Goal: Information Seeking & Learning: Check status

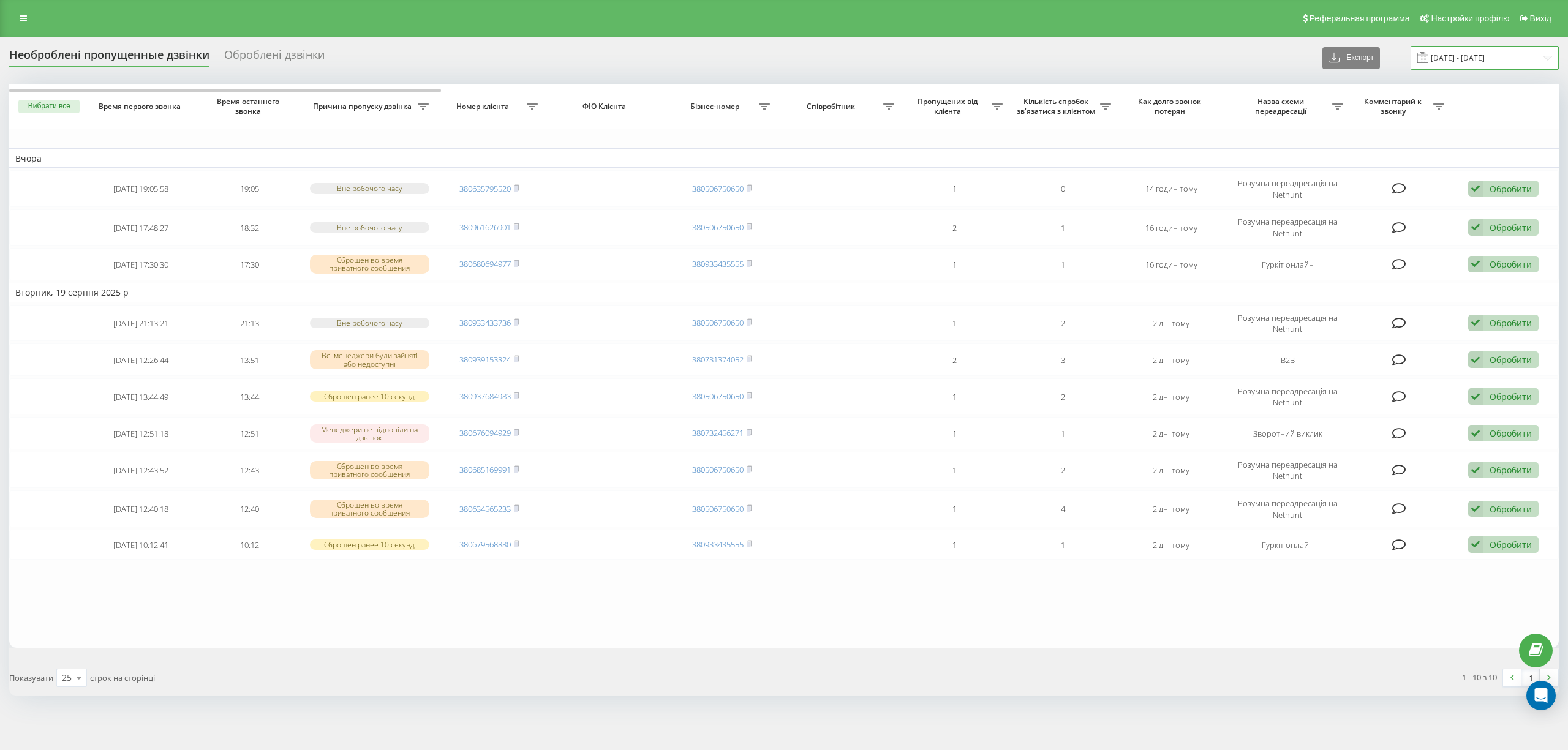
click at [745, 57] on input "19.08.2025 - 20.08.2025" at bounding box center [1484, 57] width 148 height 24
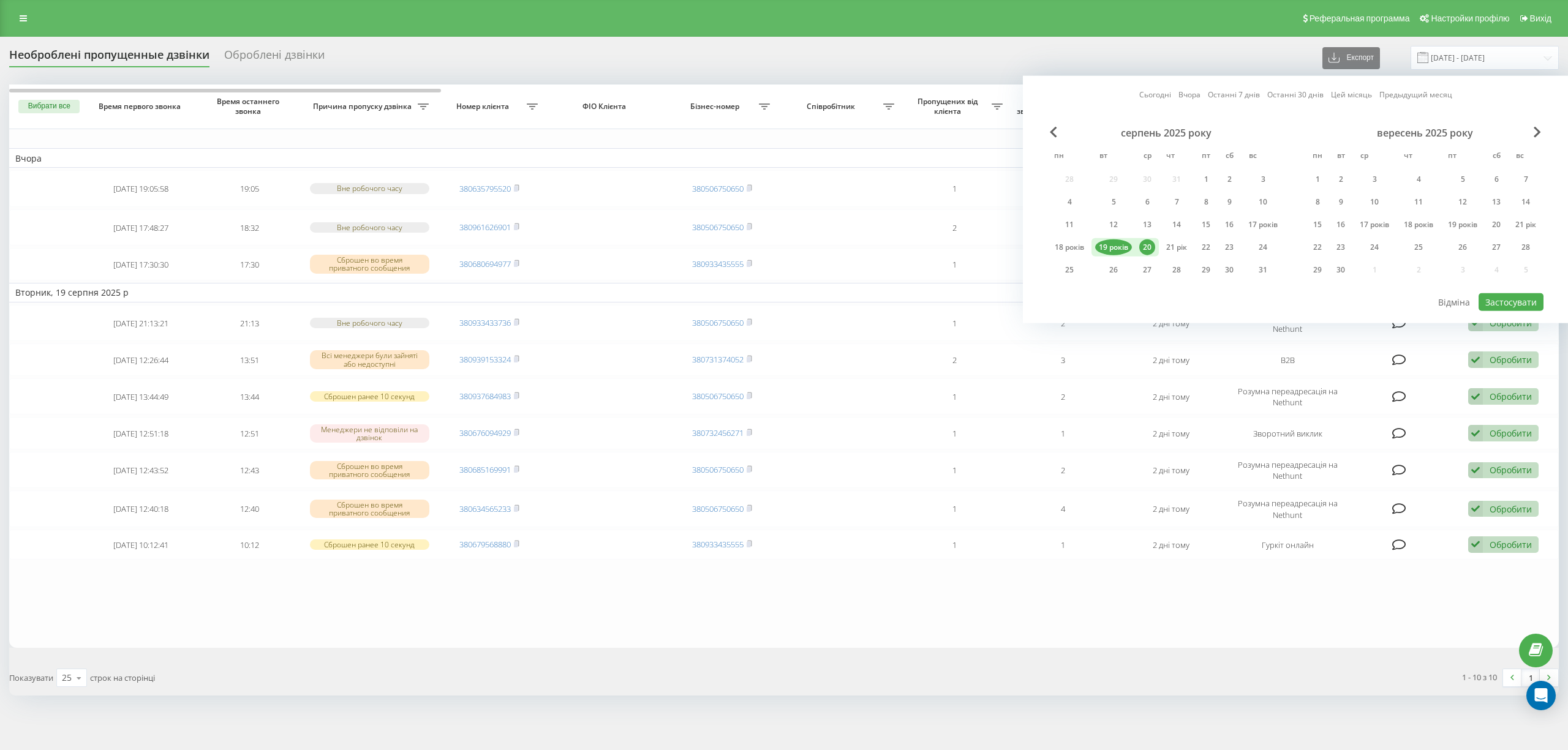
click at [745, 249] on font "20" at bounding box center [1146, 247] width 9 height 11
click at [745, 251] on font "21 рік" at bounding box center [1177, 247] width 21 height 11
click at [745, 298] on font "Застосувати" at bounding box center [1511, 302] width 52 height 11
type input "20.08.2025 - 21.08.2025"
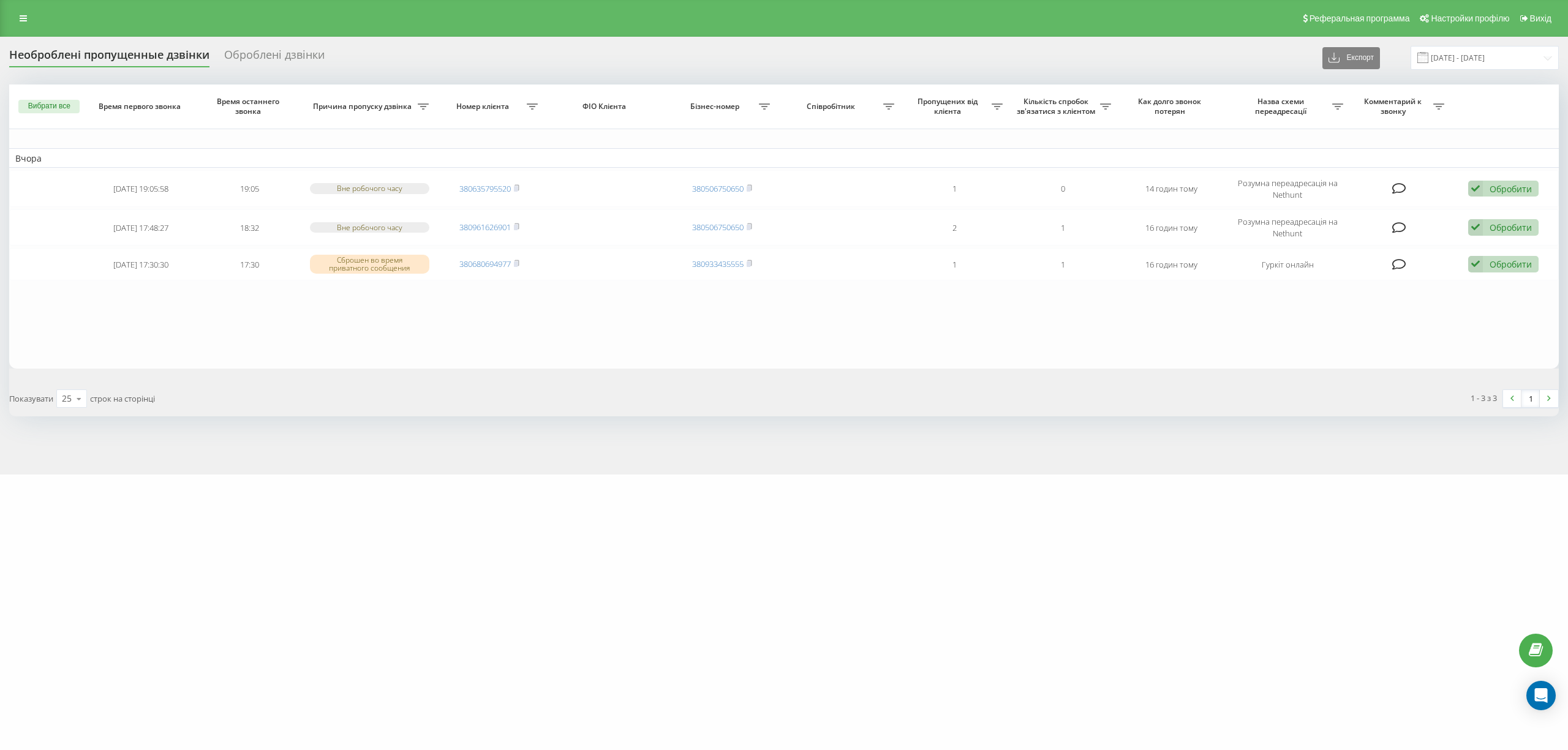
click at [421, 562] on div "motoblok.biz Проекти motoblok.biz Дашборд Центр звернень Журнал дзвінків Журнал…" at bounding box center [784, 375] width 1568 height 750
click at [348, 657] on div "motoblok.biz Проекти motoblok.biz Дашборд Центр звернень Журнал дзвінків Журнал…" at bounding box center [784, 375] width 1568 height 750
click at [123, 583] on div "motoblok.biz Проекти motoblok.biz Дашборд Центр звернень Журнал дзвінків Журнал…" at bounding box center [784, 375] width 1568 height 750
drag, startPoint x: 147, startPoint y: 603, endPoint x: 145, endPoint y: 630, distance: 27.1
click at [147, 603] on div "motoblok.biz Проекти motoblok.biz Дашборд Центр звернень Журнал дзвінків Журнал…" at bounding box center [784, 375] width 1568 height 750
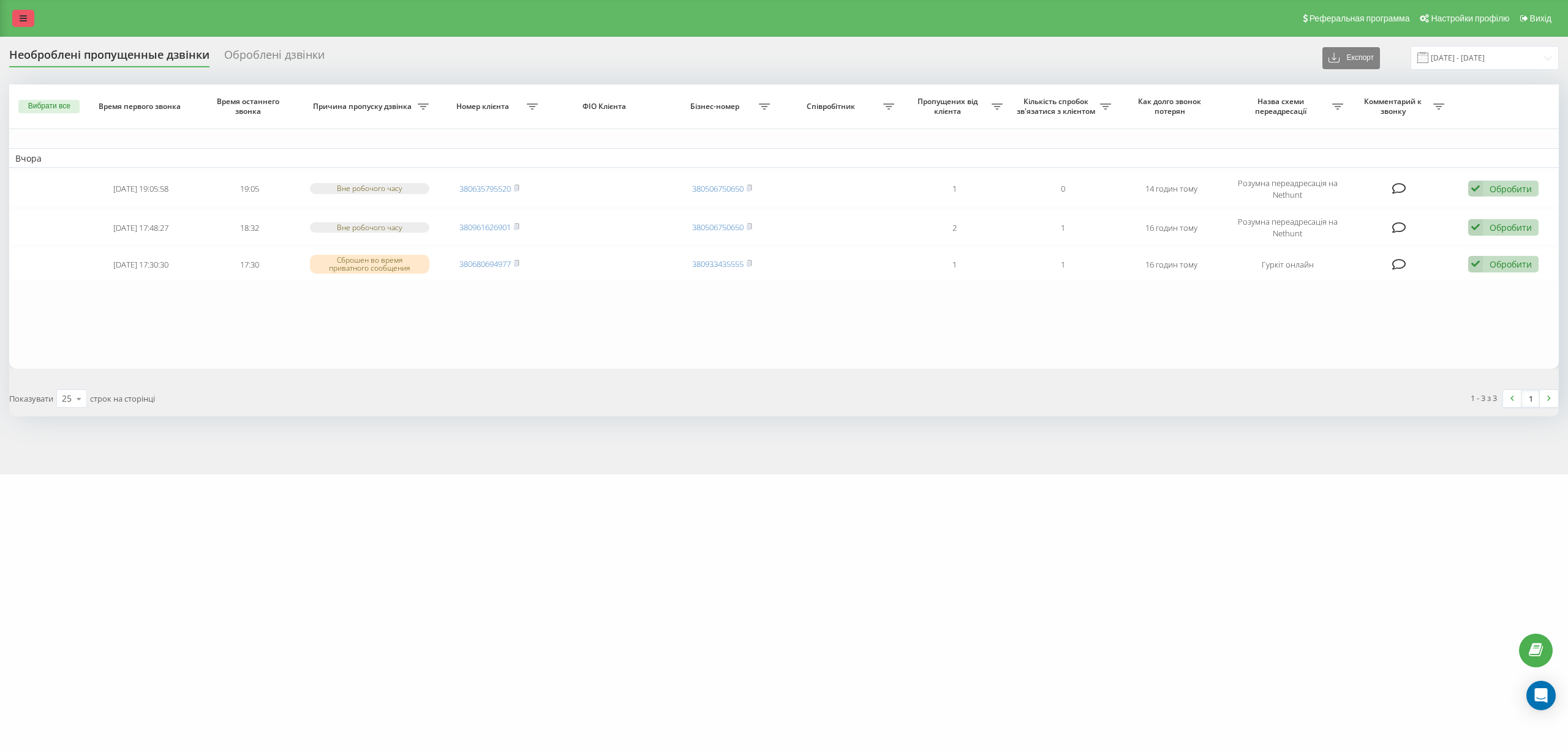
click at [23, 19] on icon at bounding box center [23, 18] width 8 height 9
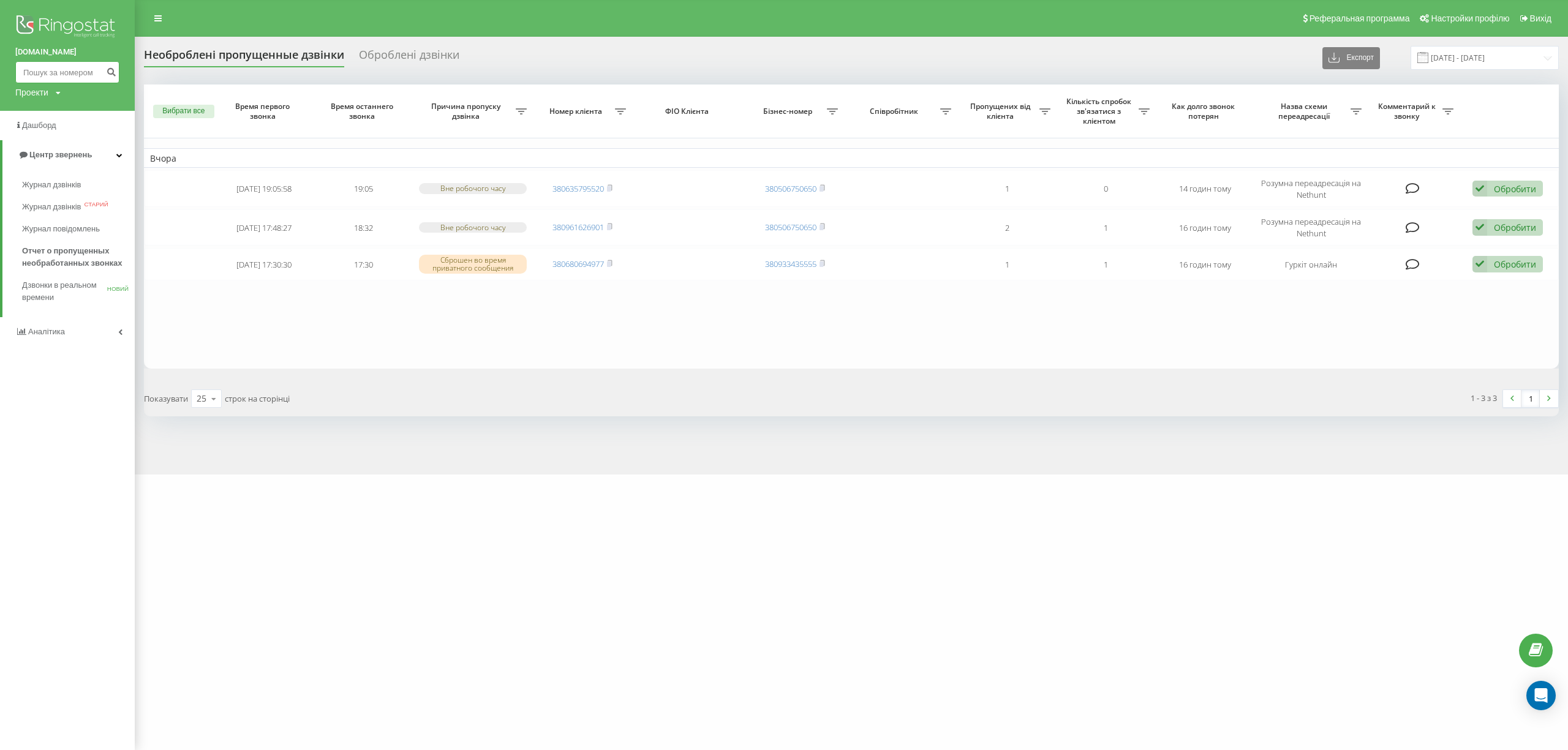
click at [97, 72] on input at bounding box center [67, 72] width 104 height 22
paste input "0993104387"
type input "0993104387"
click at [119, 71] on button "submit" at bounding box center [111, 72] width 16 height 22
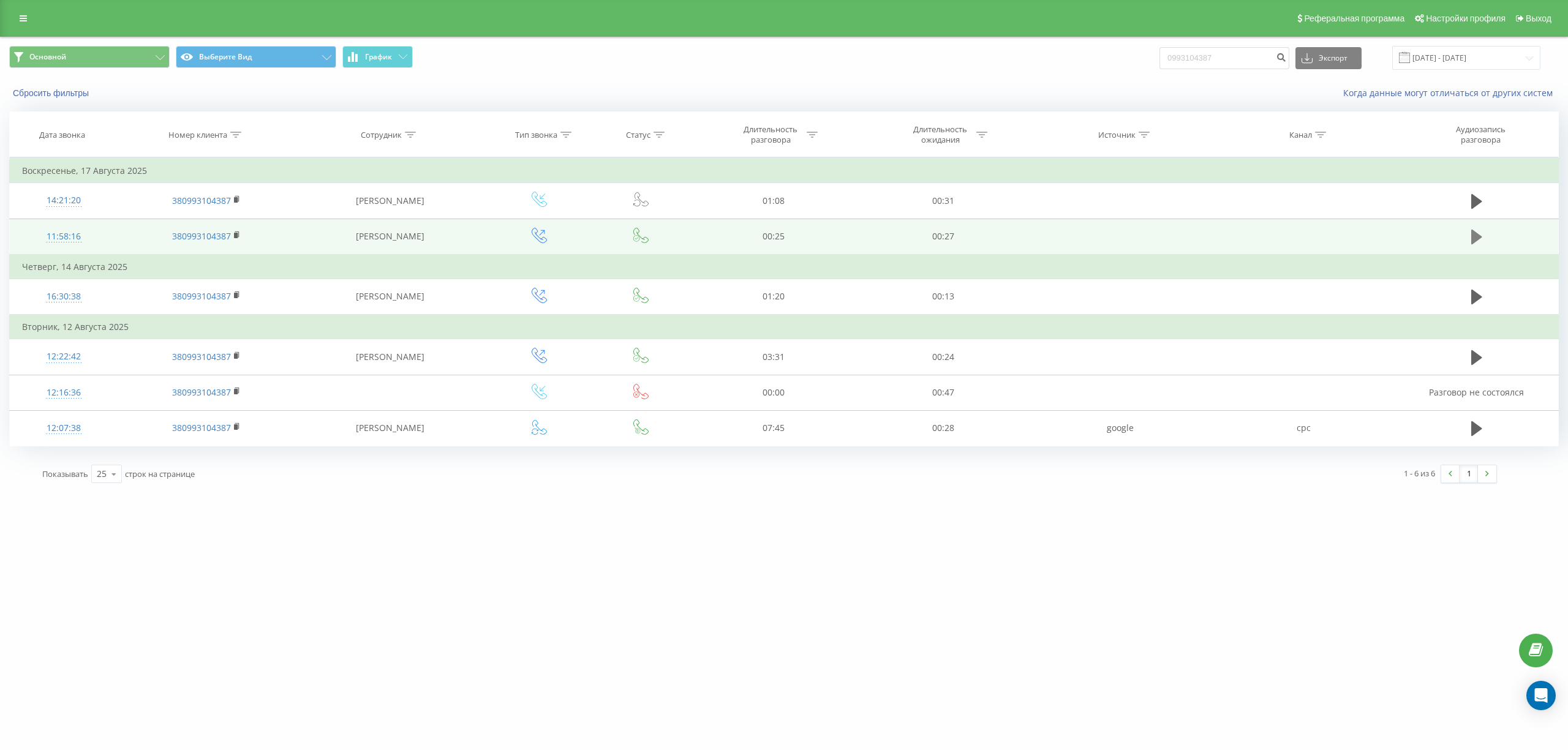
click at [1483, 233] on button at bounding box center [1476, 236] width 18 height 18
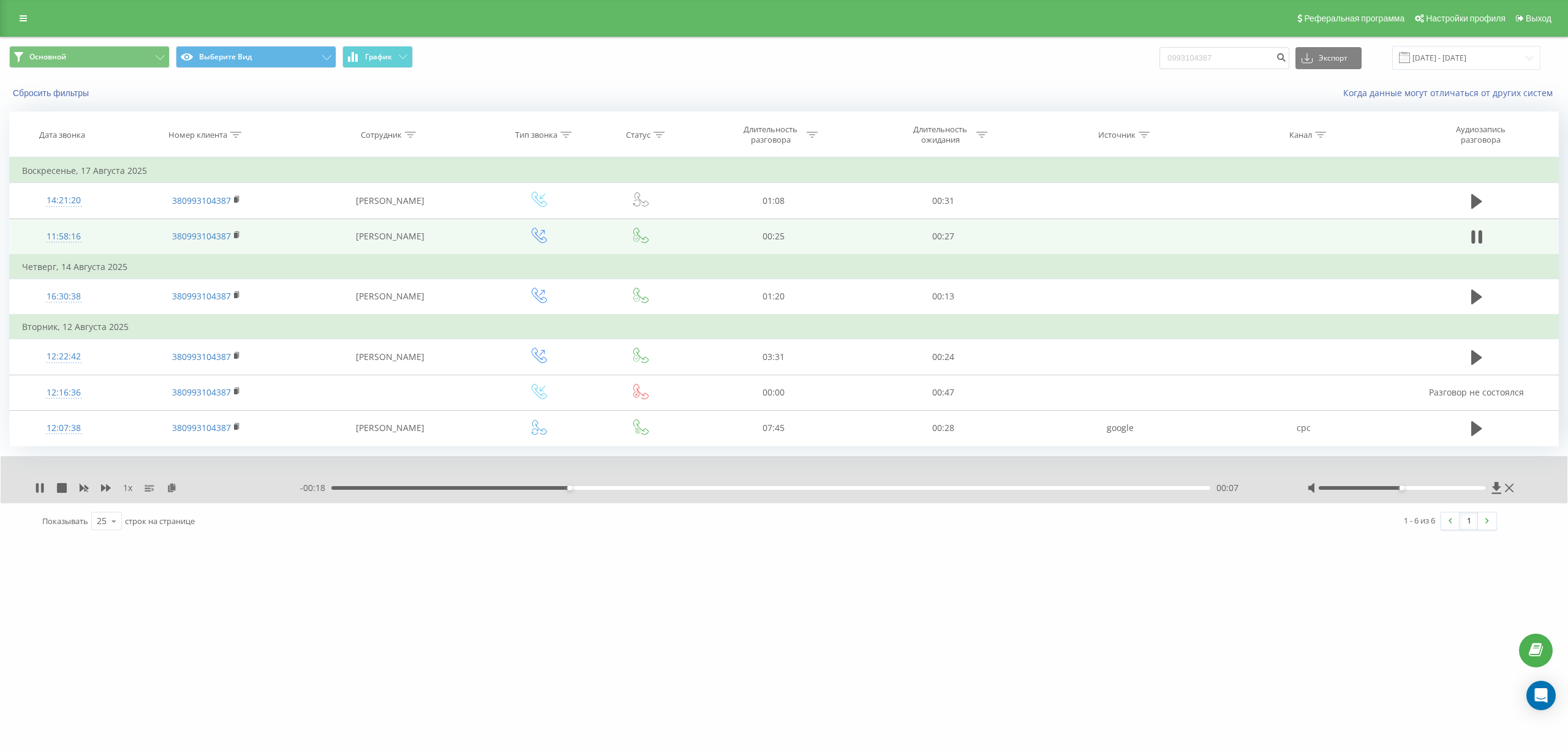
click at [175, 555] on div "[DOMAIN_NAME] 0993104387 Проекты [DOMAIN_NAME] Дашборд Центр обращений Журнал з…" at bounding box center [784, 375] width 1568 height 750
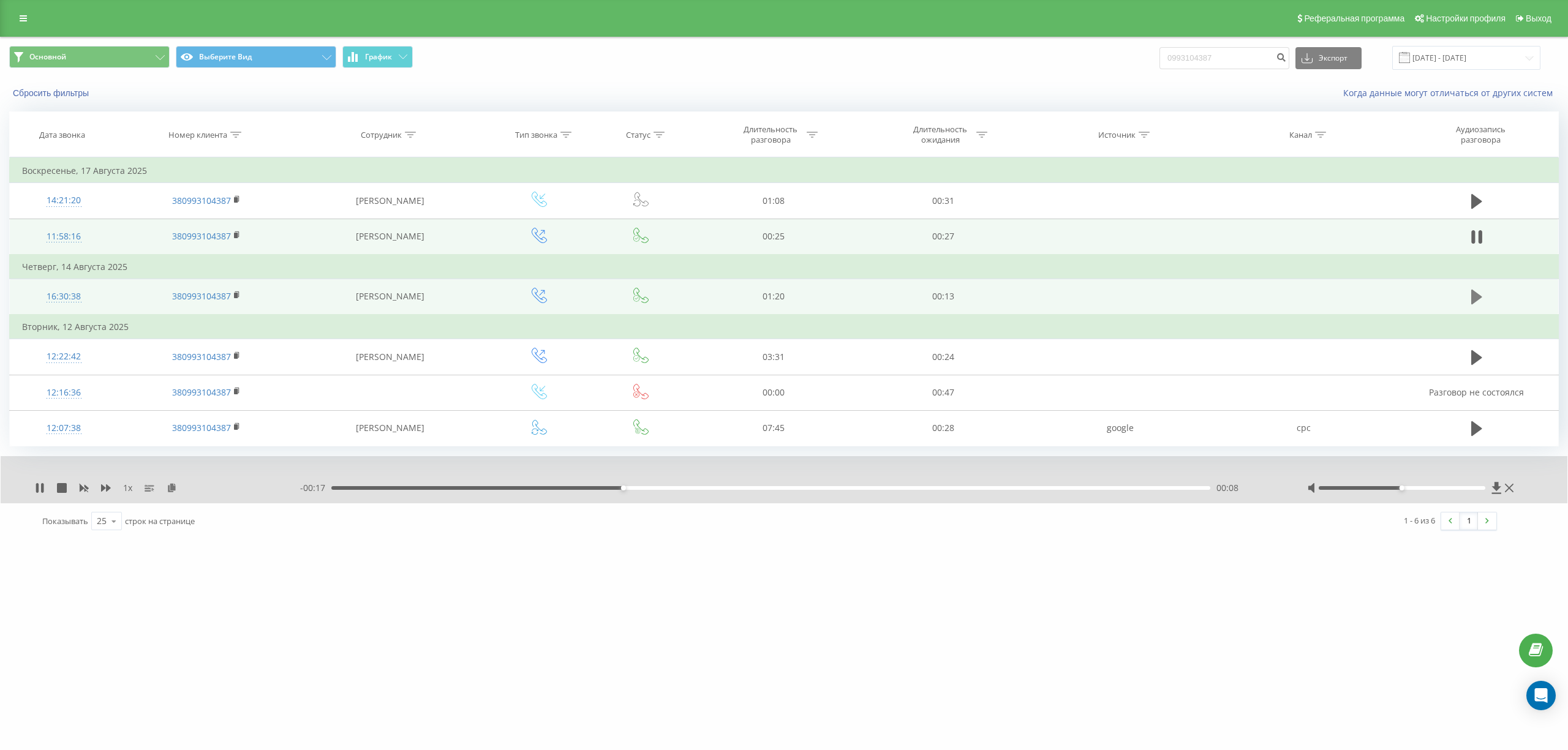
click at [1472, 297] on icon at bounding box center [1476, 297] width 11 height 14
click at [55, 616] on div "[DOMAIN_NAME] 0993104387 Проекты [DOMAIN_NAME] Дашборд Центр обращений Журнал з…" at bounding box center [784, 375] width 1568 height 750
click at [234, 681] on div "[DOMAIN_NAME] 0993104387 Проекты [DOMAIN_NAME] Дашборд Центр обращений Журнал з…" at bounding box center [784, 375] width 1568 height 750
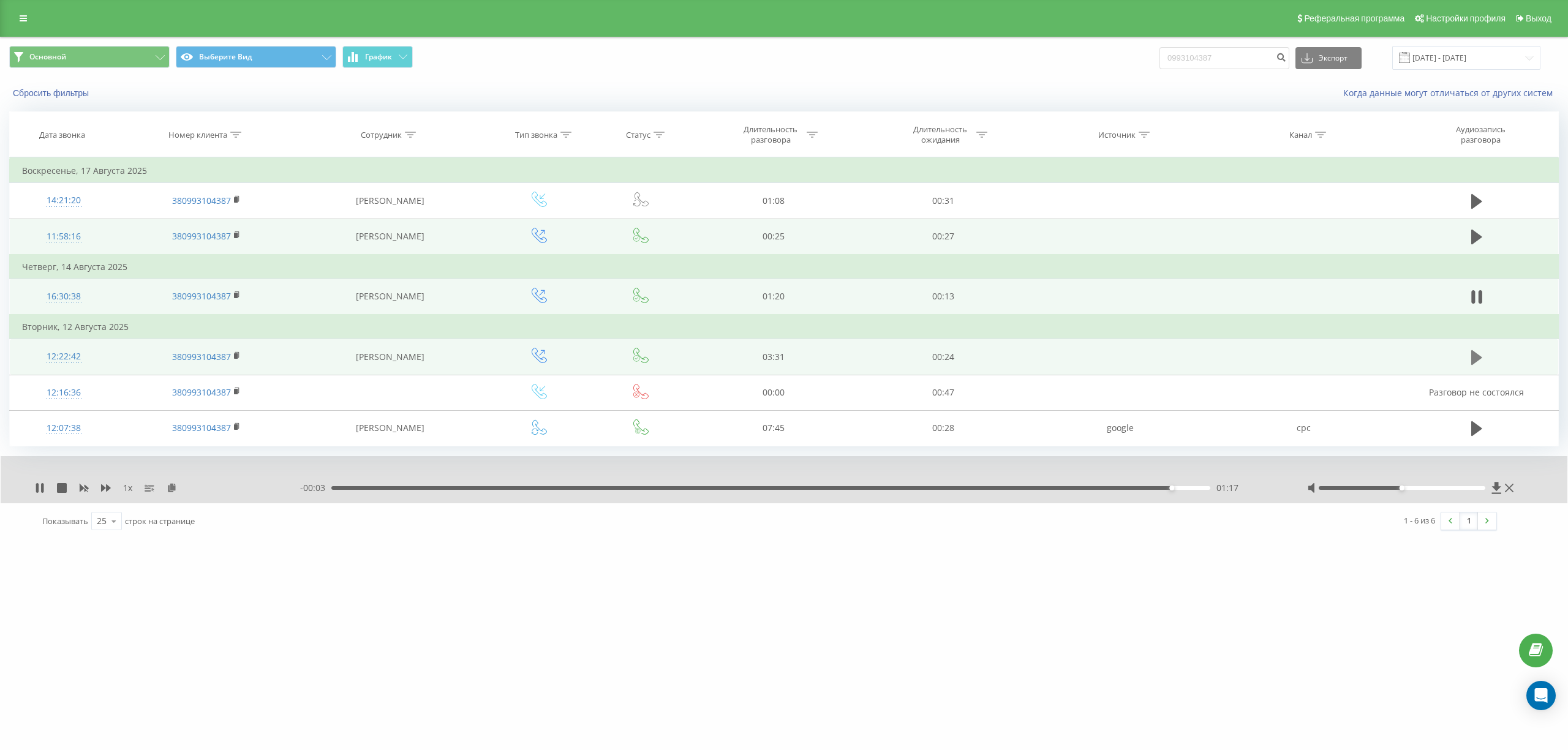
click at [1474, 361] on icon at bounding box center [1476, 357] width 11 height 14
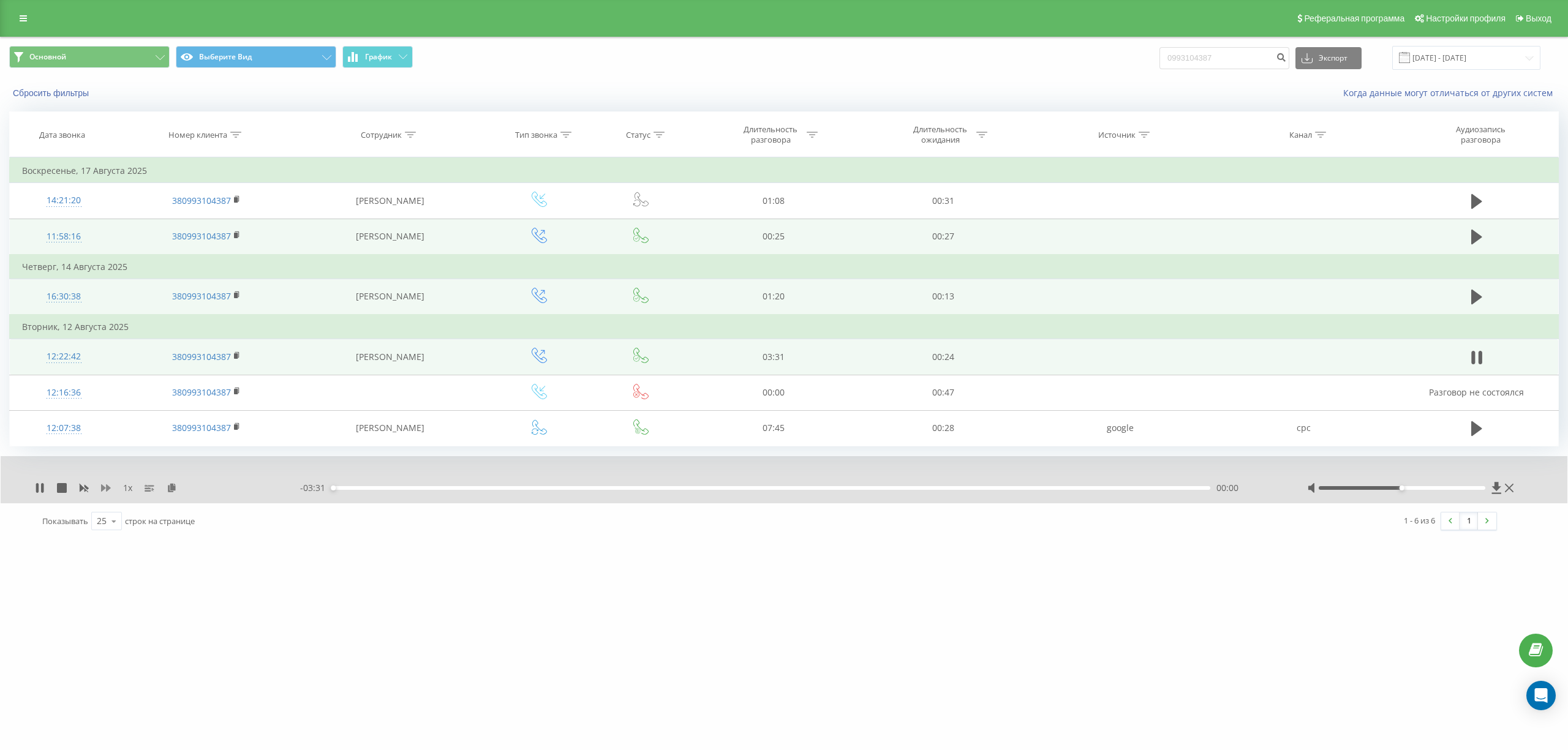
click at [101, 491] on icon at bounding box center [106, 488] width 10 height 8
click at [109, 489] on icon at bounding box center [106, 488] width 10 height 8
click at [211, 670] on div "[DOMAIN_NAME] 0993104387 Проекты [DOMAIN_NAME] Дашборд Центр обращений Журнал з…" at bounding box center [784, 375] width 1568 height 750
click at [143, 640] on div "[DOMAIN_NAME] 0993104387 Проекты [DOMAIN_NAME] Дашборд Центр обращений Журнал з…" at bounding box center [784, 375] width 1568 height 750
click at [162, 594] on div "[DOMAIN_NAME] 0993104387 Проекты [DOMAIN_NAME] Дашборд Центр обращений Журнал з…" at bounding box center [784, 375] width 1568 height 750
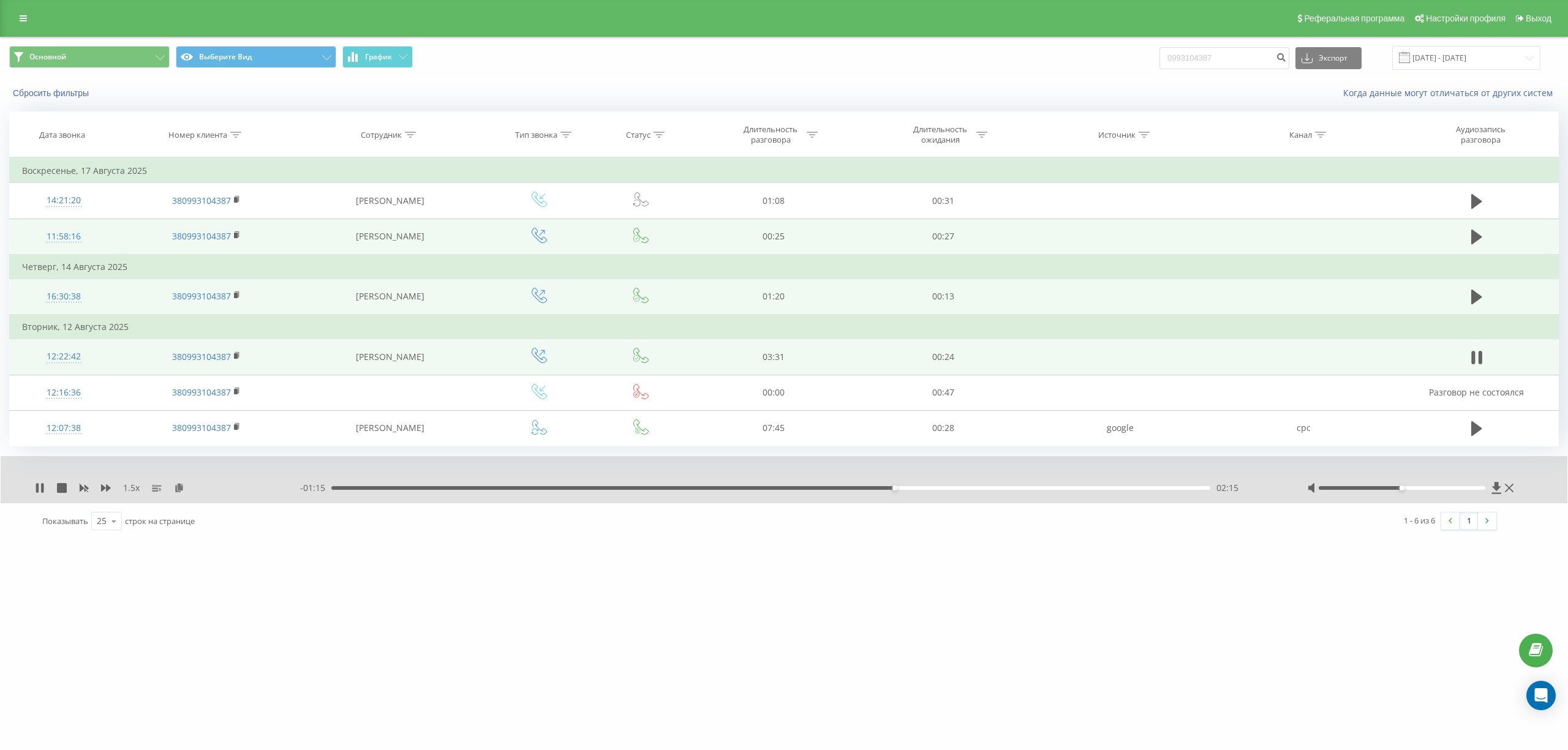
click at [181, 627] on div "[DOMAIN_NAME] 0993104387 Проекты [DOMAIN_NAME] Дашборд Центр обращений Журнал з…" at bounding box center [784, 375] width 1568 height 750
click at [99, 603] on div "[DOMAIN_NAME] 0993104387 Проекты [DOMAIN_NAME] Дашборд Центр обращений Журнал з…" at bounding box center [784, 375] width 1568 height 750
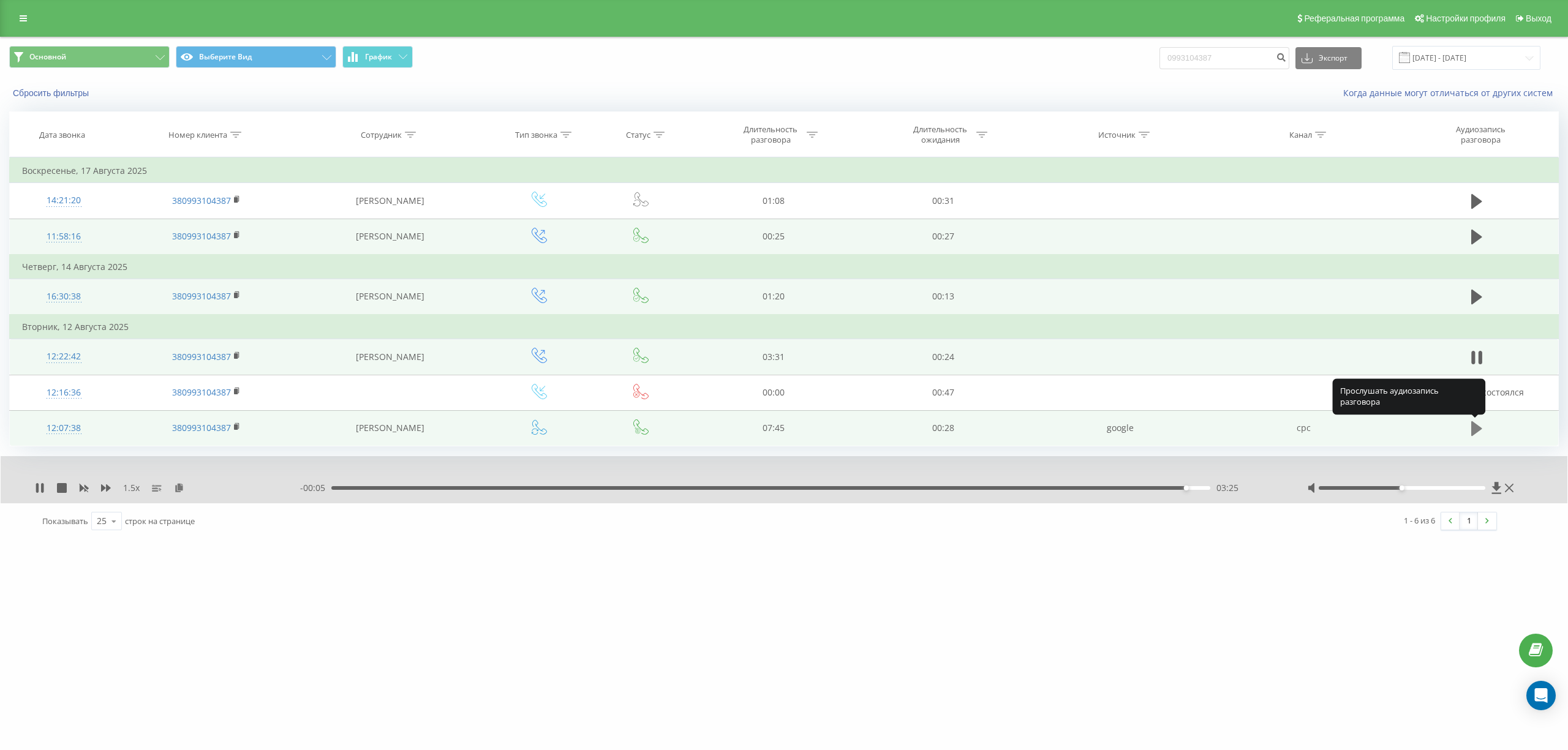
click at [1481, 430] on icon at bounding box center [1476, 429] width 11 height 17
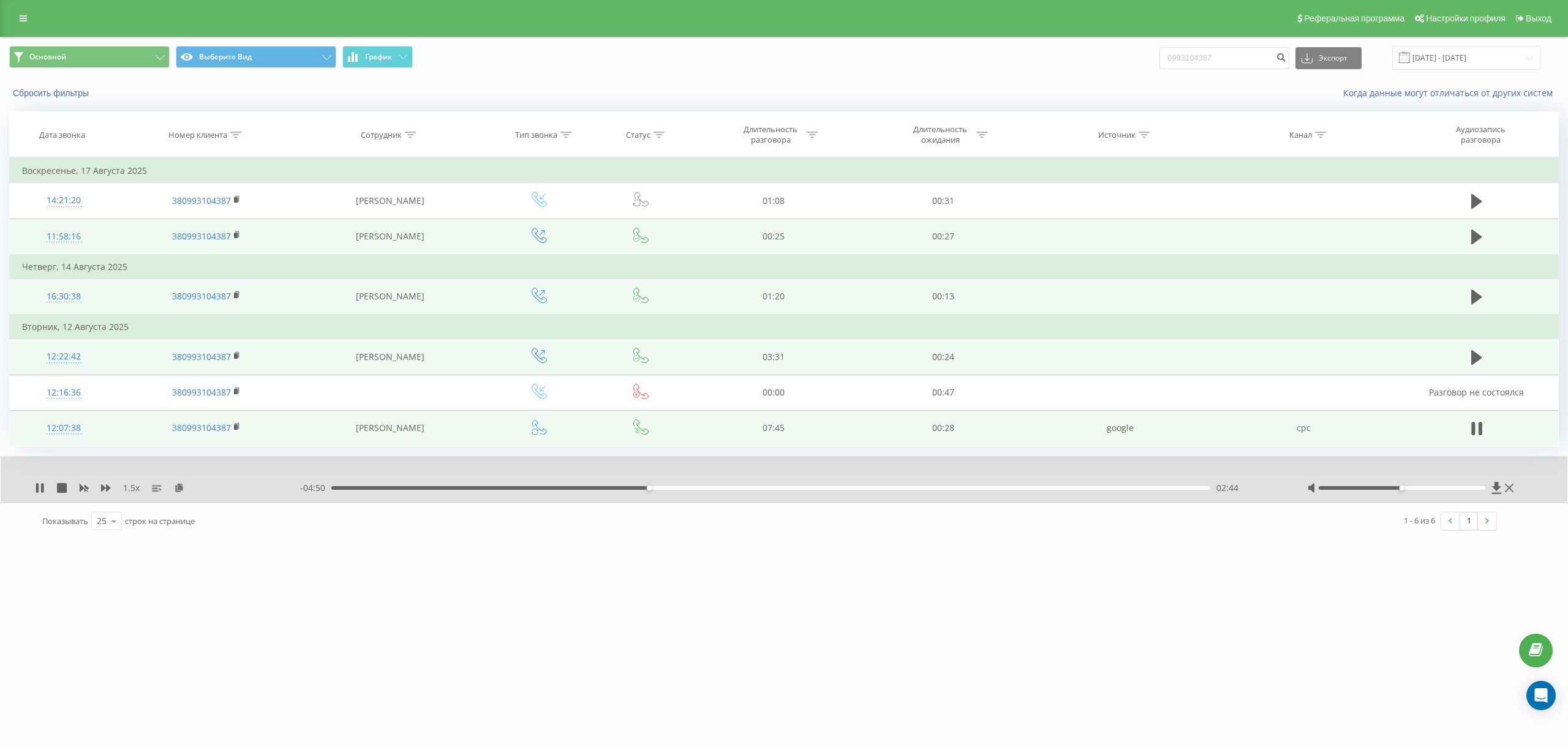
click at [120, 630] on div "[DOMAIN_NAME] 0993104387 Проекты [DOMAIN_NAME] Дашборд Центр обращений Журнал з…" at bounding box center [784, 375] width 1568 height 750
click at [34, 487] on icon at bounding box center [39, 488] width 10 height 10
click at [612, 617] on div "[DOMAIN_NAME] 0993104387 Проекты [DOMAIN_NAME] Дашборд Центр обращений Журнал з…" at bounding box center [784, 375] width 1568 height 750
